Goal: Check status: Check status

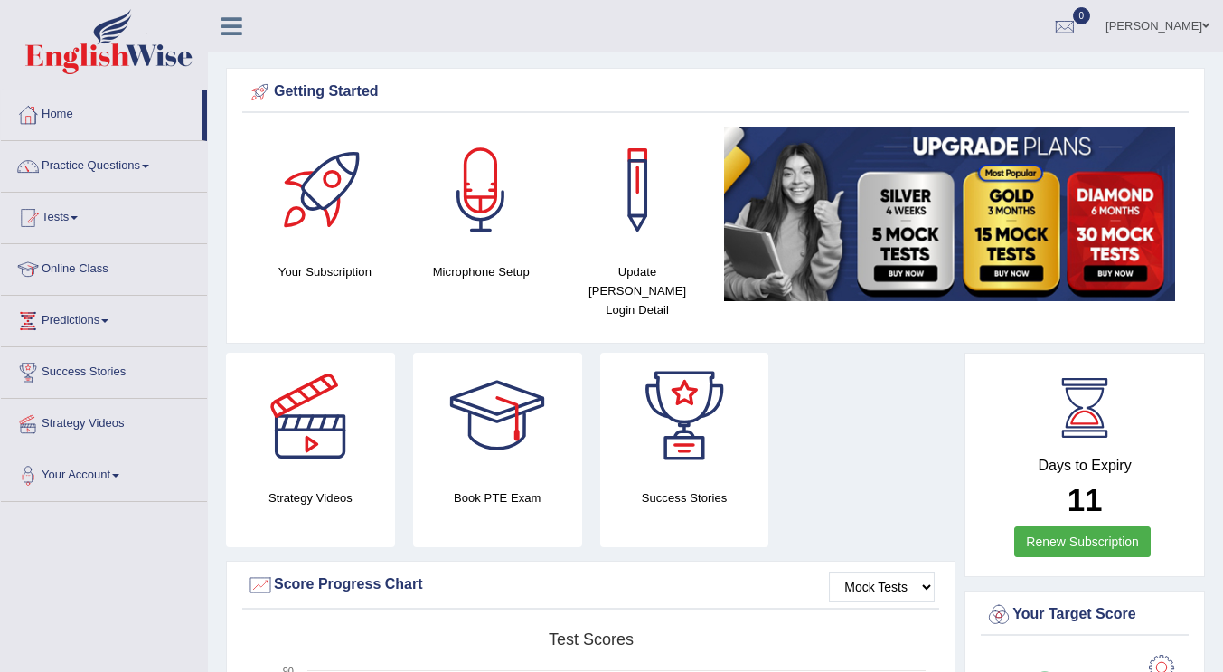
click at [78, 214] on link "Tests" at bounding box center [104, 215] width 206 height 45
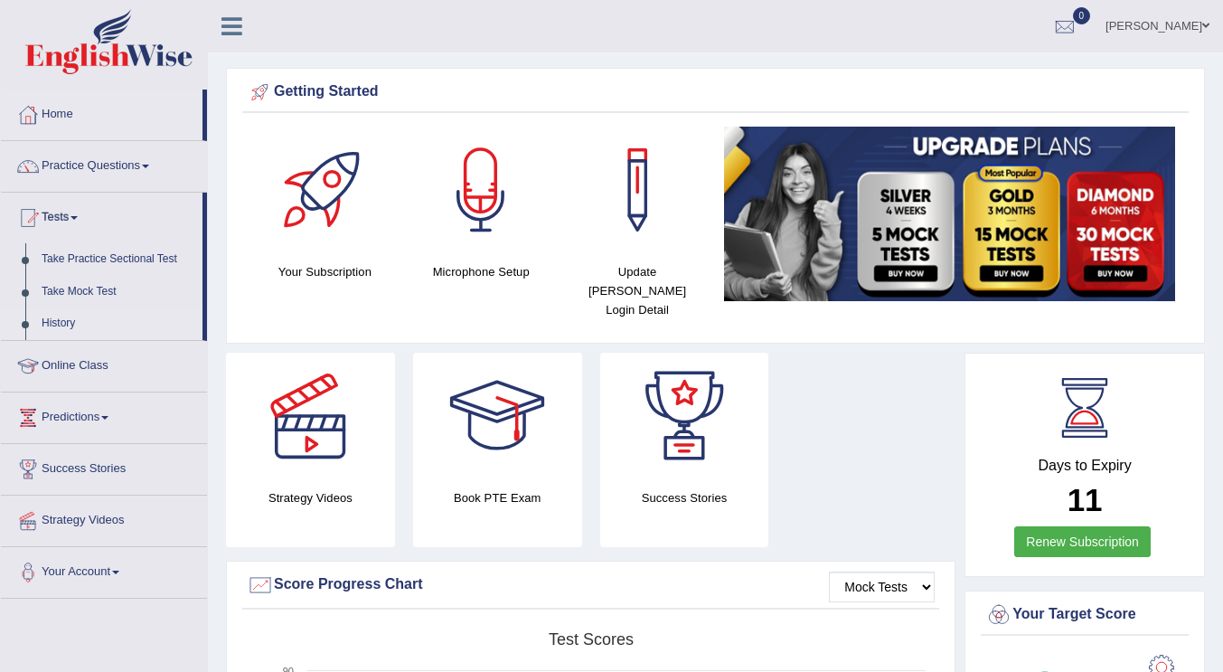
click at [55, 323] on link "History" at bounding box center [117, 323] width 169 height 33
